Goal: Navigation & Orientation: Go to known website

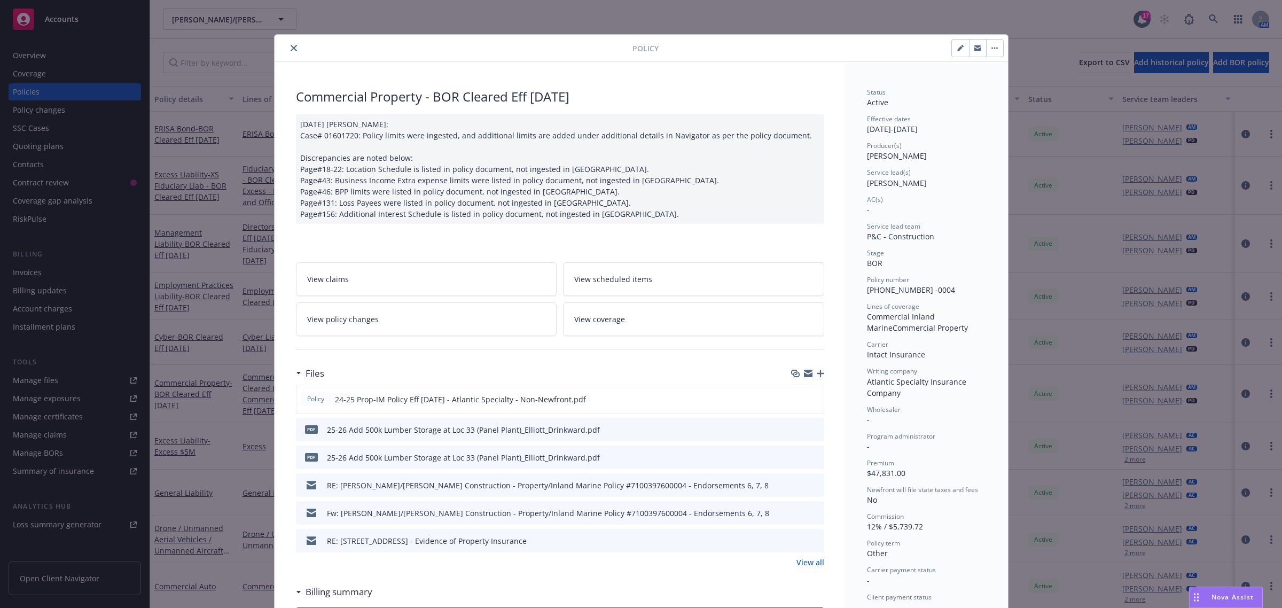
click at [291, 50] on icon "close" at bounding box center [294, 48] width 6 height 6
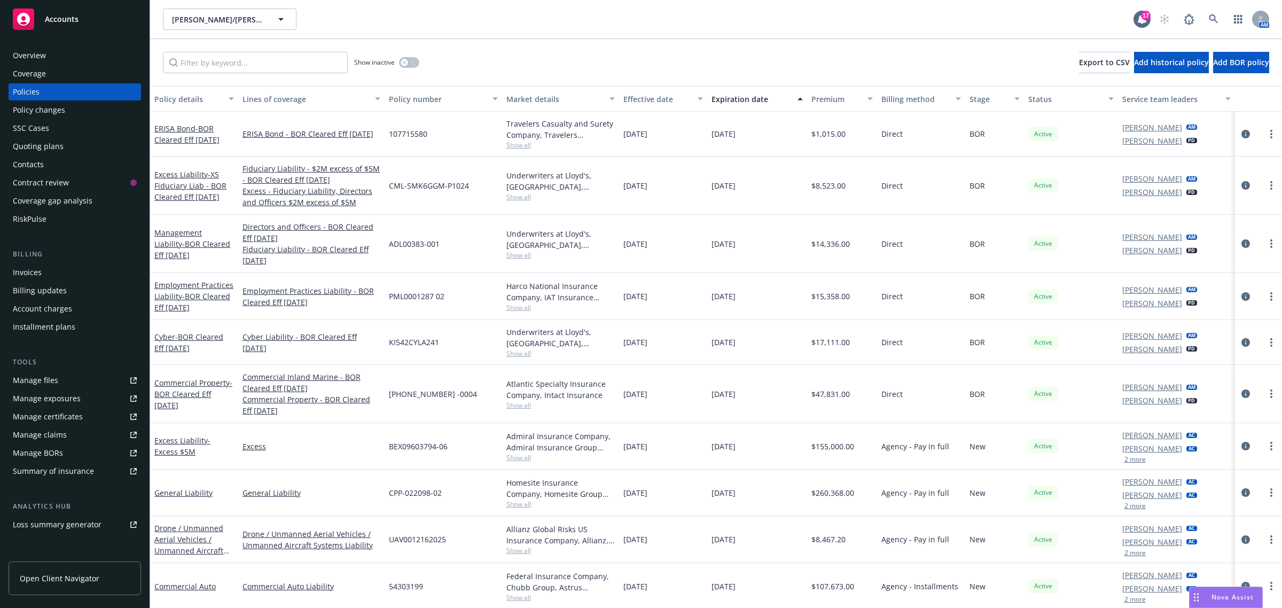
click at [103, 56] on div "Overview" at bounding box center [75, 55] width 124 height 17
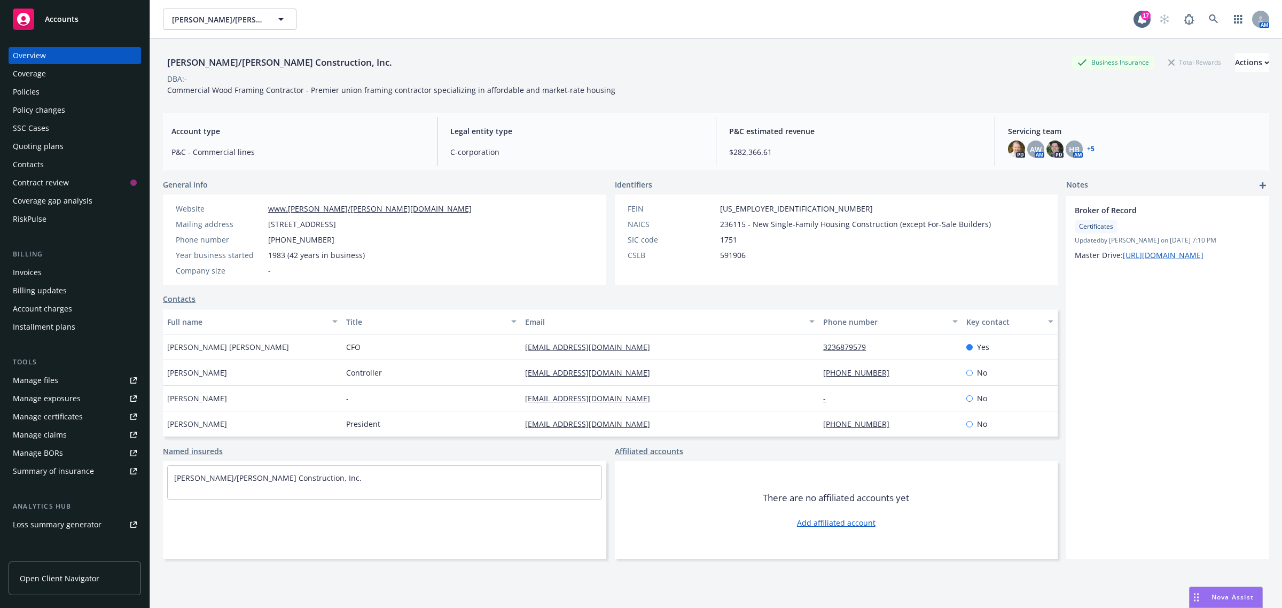
drag, startPoint x: 56, startPoint y: 572, endPoint x: 61, endPoint y: 564, distance: 10.1
click at [60, 565] on link "Open Client Navigator" at bounding box center [75, 579] width 133 height 34
